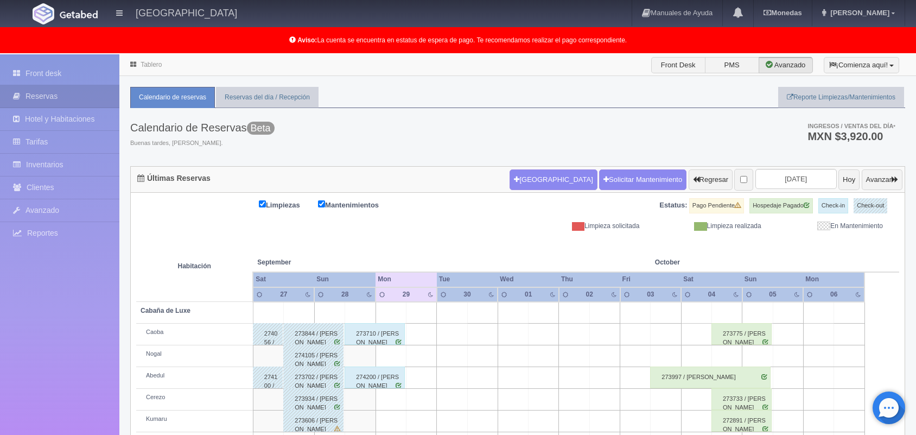
scroll to position [151, 0]
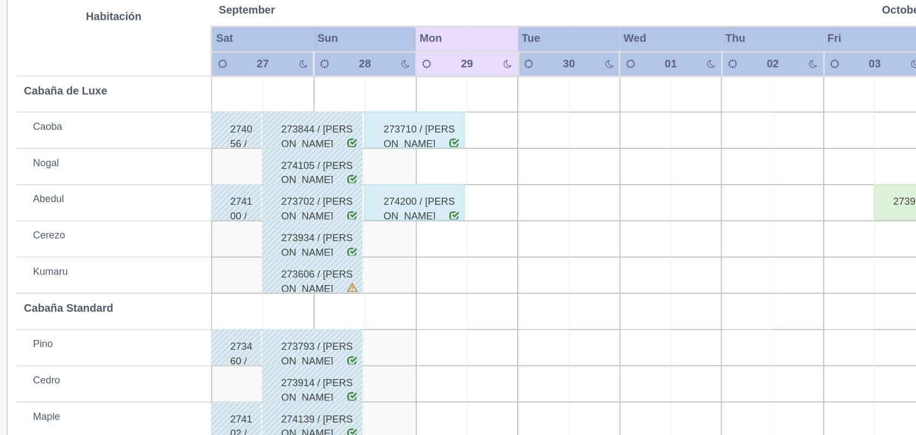
click at [379, 229] on div "274200 / [PERSON_NAME]" at bounding box center [375, 226] width 60 height 22
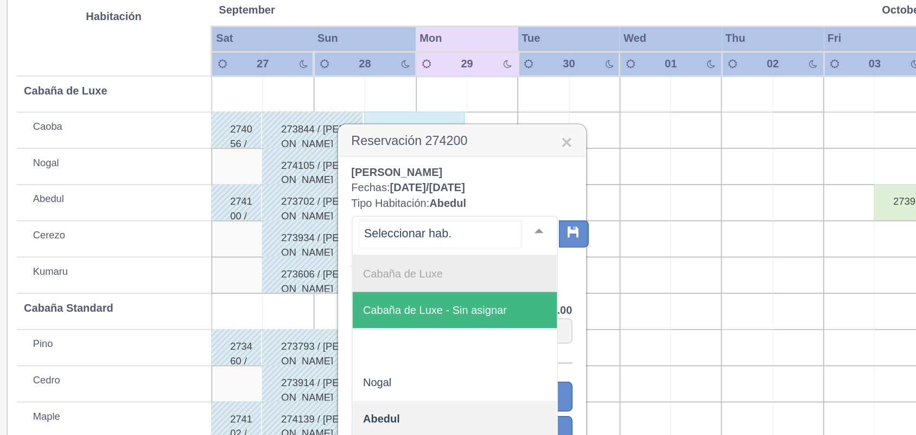
click at [439, 244] on div at bounding box center [450, 243] width 22 height 16
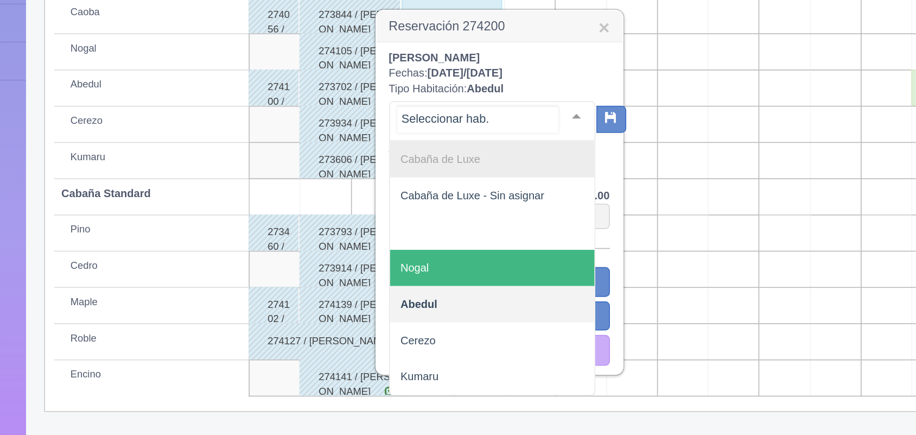
click at [395, 336] on span "Nogal" at bounding box center [399, 334] width 123 height 22
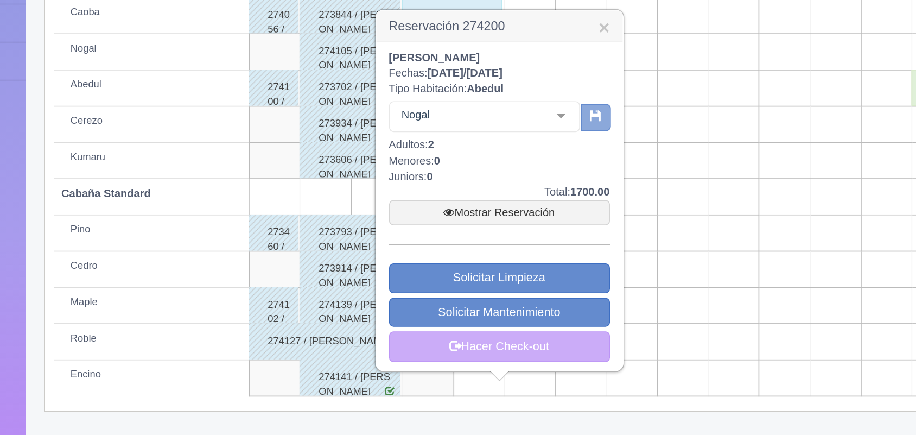
click at [455, 250] on button "button" at bounding box center [461, 244] width 18 height 16
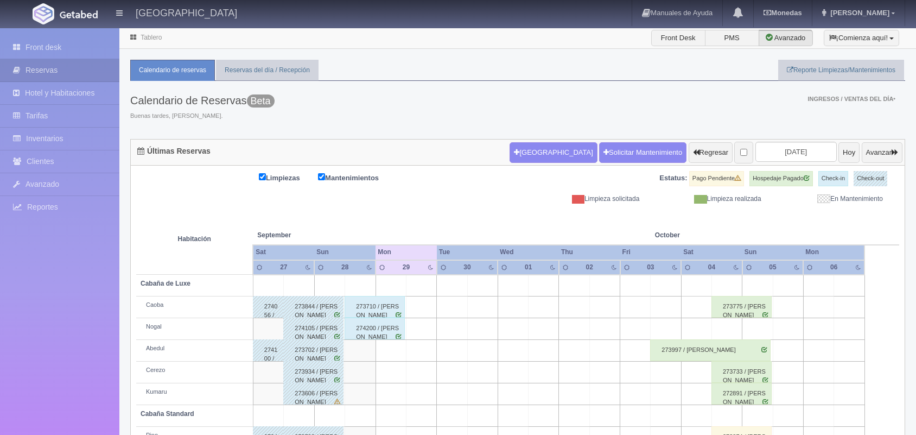
scroll to position [123, 0]
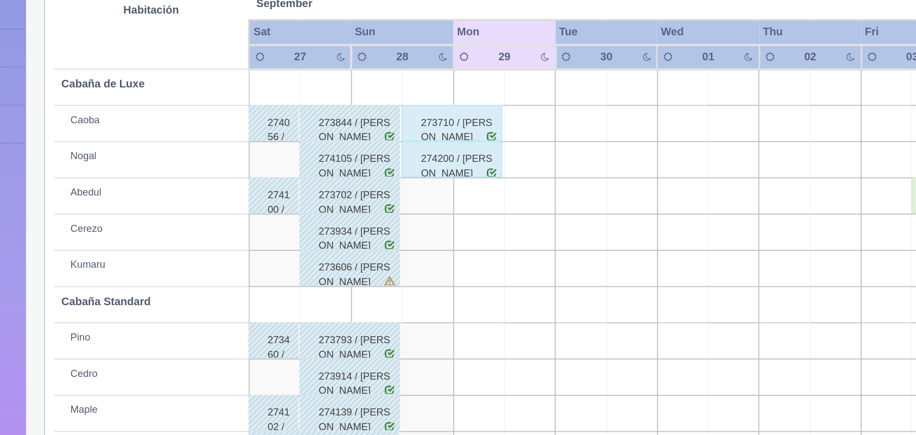
click at [369, 210] on div "274200 / [PERSON_NAME]" at bounding box center [375, 205] width 60 height 22
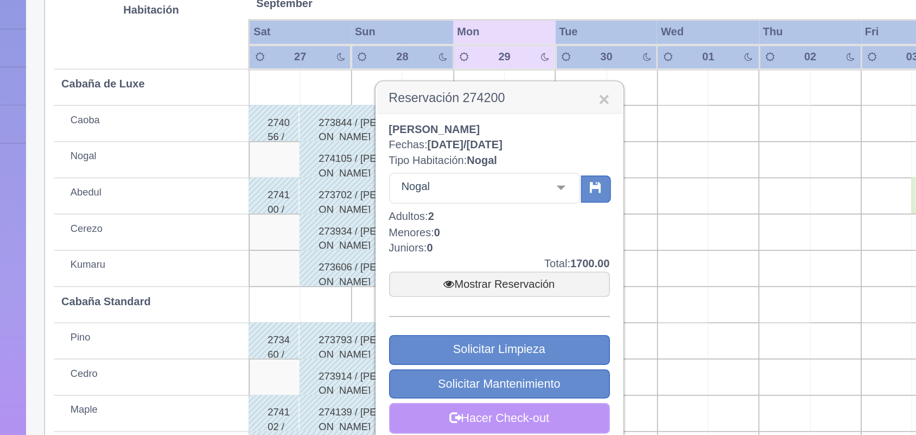
click at [402, 366] on link "Hacer Check-out" at bounding box center [403, 360] width 132 height 18
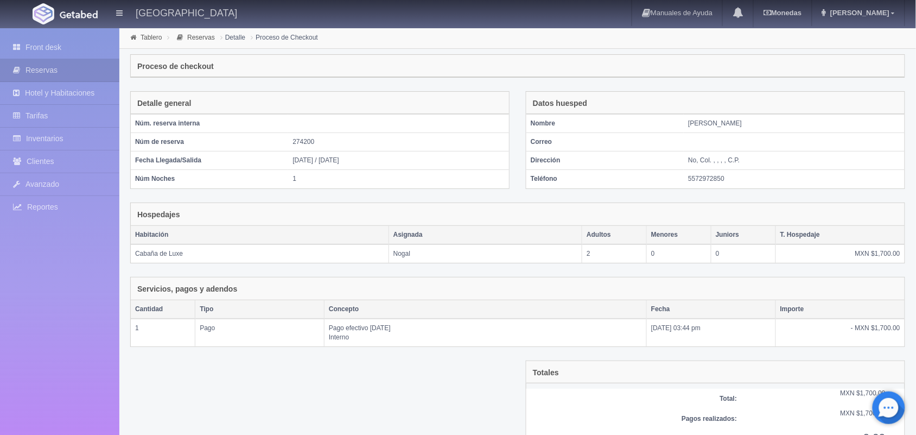
scroll to position [60, 0]
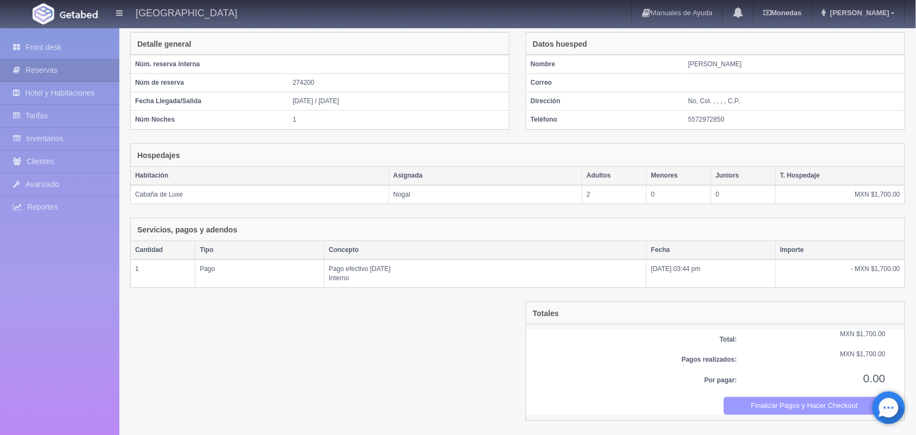
click at [782, 402] on button "Finalizar Pagos y Hacer Checkout" at bounding box center [805, 406] width 162 height 18
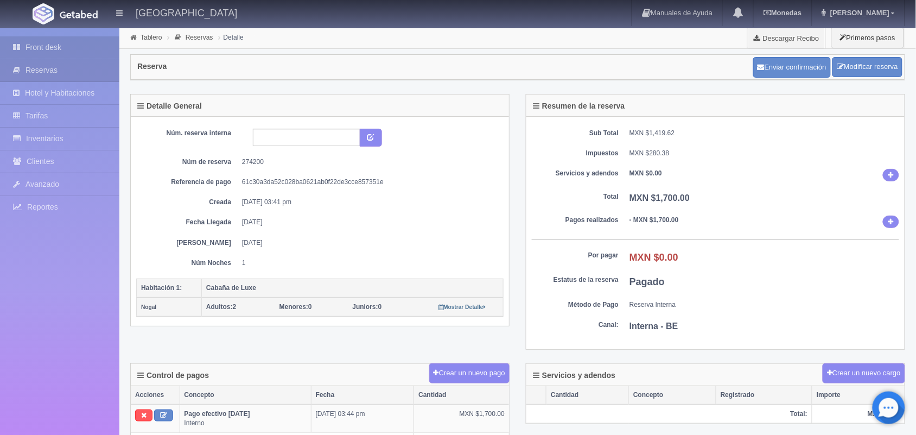
click at [47, 49] on link "Front desk" at bounding box center [59, 47] width 119 height 22
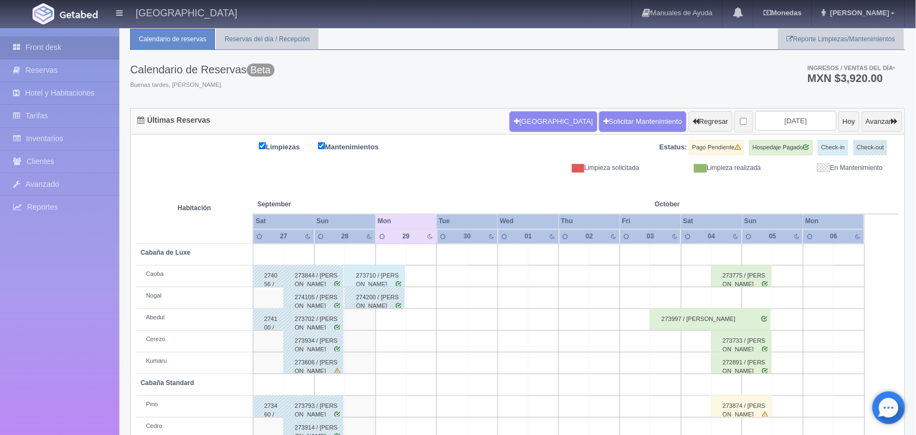
scroll to position [123, 0]
